Goal: Task Accomplishment & Management: Manage account settings

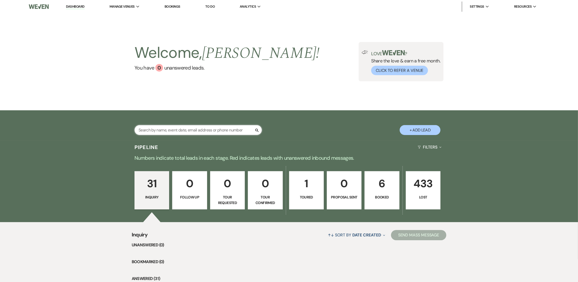
click at [196, 130] on input "text" at bounding box center [197, 130] width 127 height 10
type input "amand"
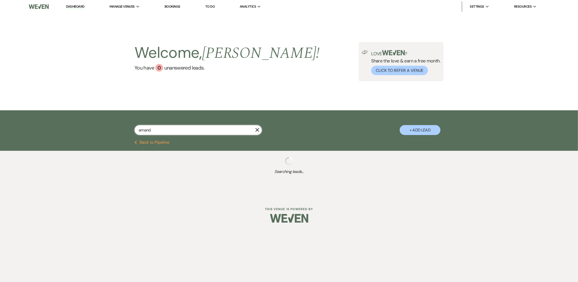
select select "8"
select select "5"
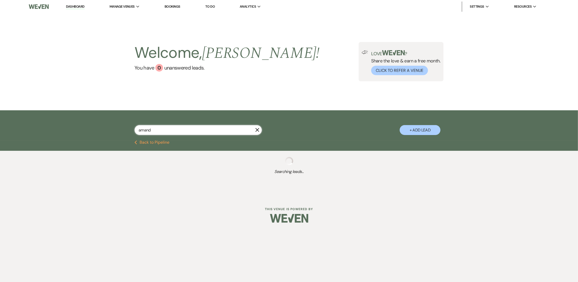
select select "8"
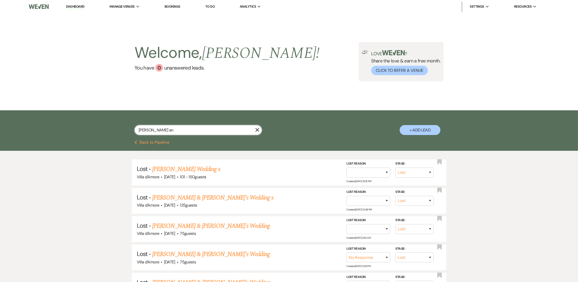
type input "[PERSON_NAME] and"
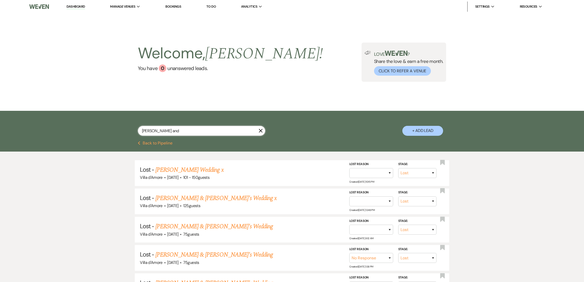
select select "8"
select select "2"
select select "8"
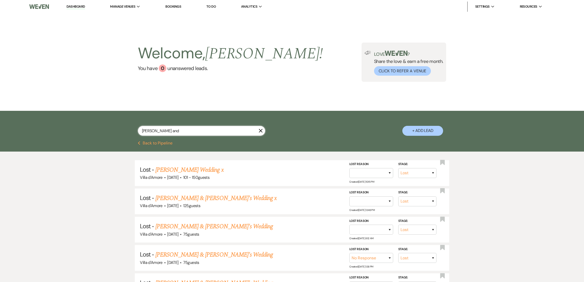
select select "8"
select select "1"
select select "8"
select select "5"
select select "8"
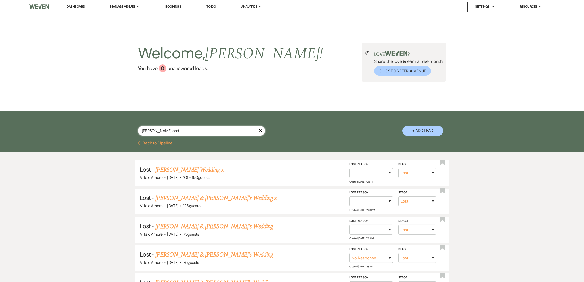
select select "8"
select select "5"
select select "8"
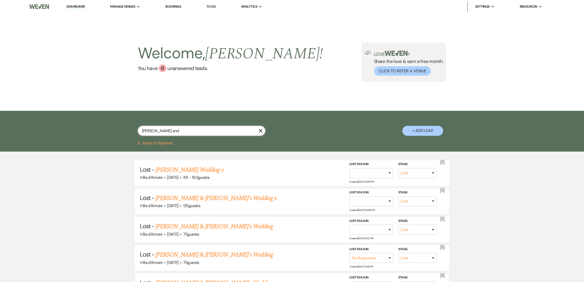
select select "8"
select select "5"
select select "8"
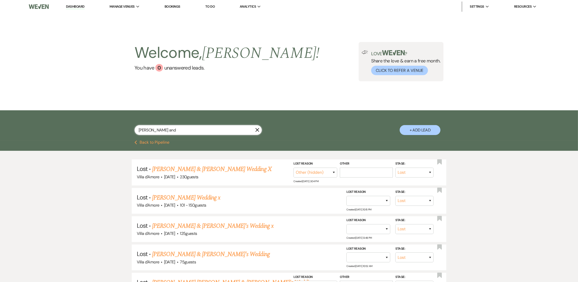
type input "[PERSON_NAME] and"
click at [258, 132] on icon "X" at bounding box center [257, 130] width 4 height 4
